Goal: Task Accomplishment & Management: Manage account settings

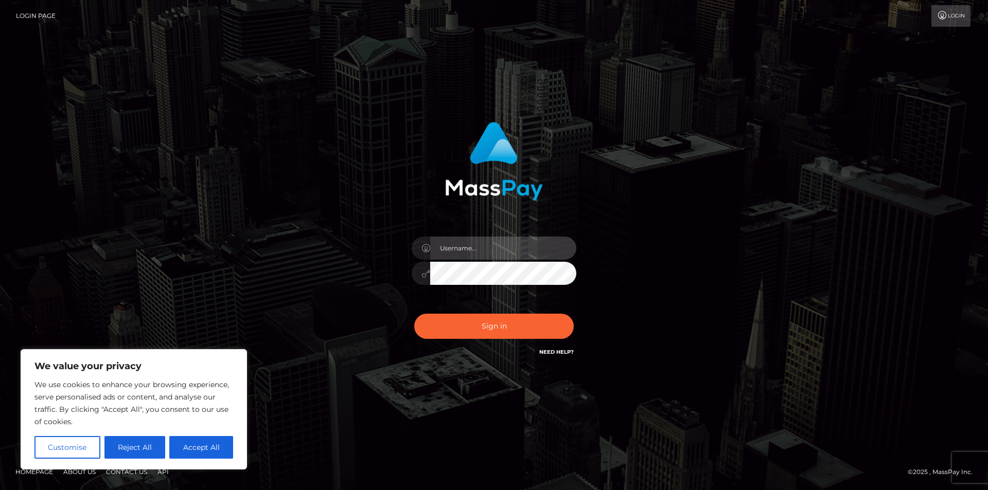
click at [489, 248] on input "text" at bounding box center [503, 248] width 146 height 23
type input "1985-04-02"
click at [194, 454] on button "Accept All" at bounding box center [201, 447] width 64 height 23
checkbox input "true"
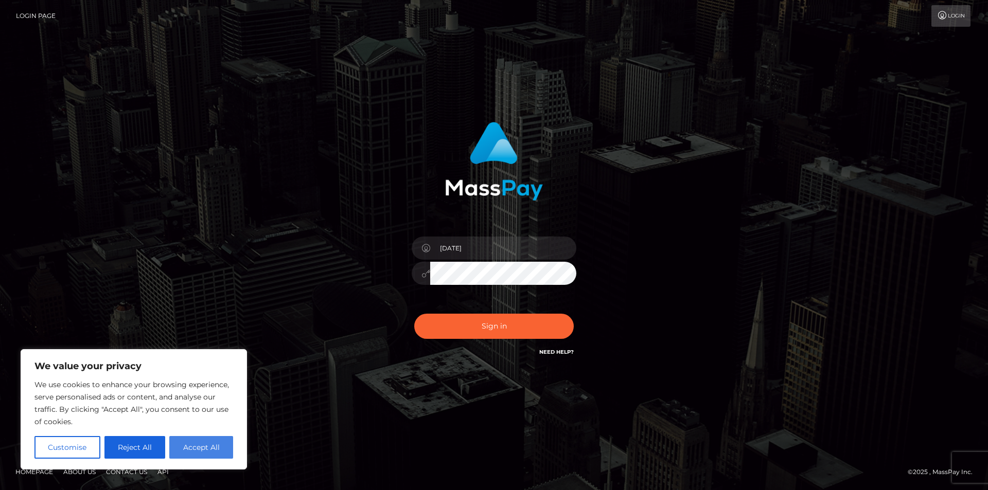
checkbox input "true"
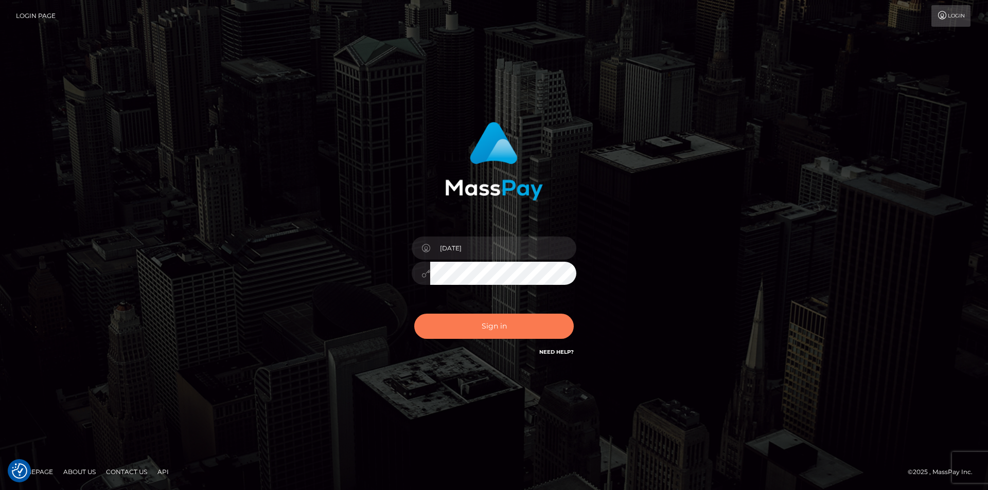
click at [475, 319] on button "Sign in" at bounding box center [493, 326] width 159 height 25
